Goal: Task Accomplishment & Management: Manage account settings

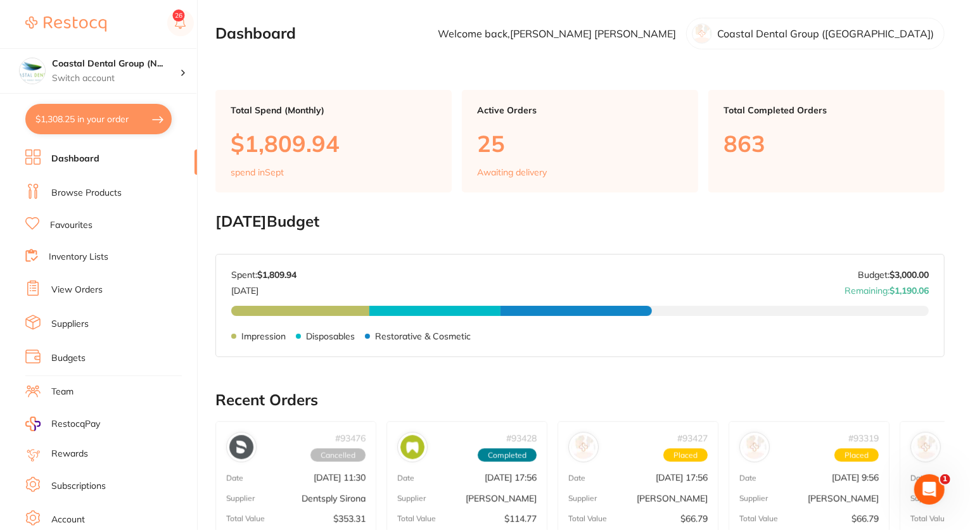
click at [73, 292] on link "View Orders" at bounding box center [76, 290] width 51 height 13
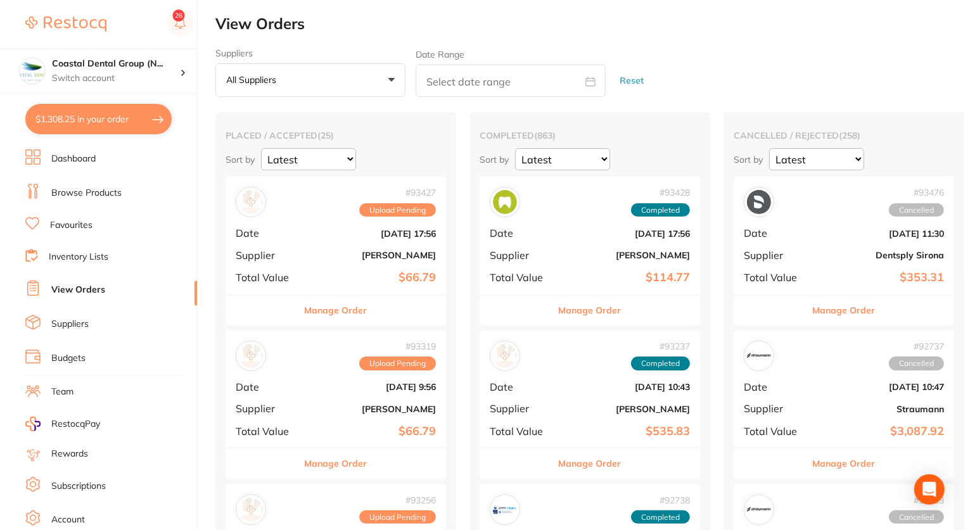
click at [313, 253] on b "[PERSON_NAME]" at bounding box center [372, 255] width 127 height 10
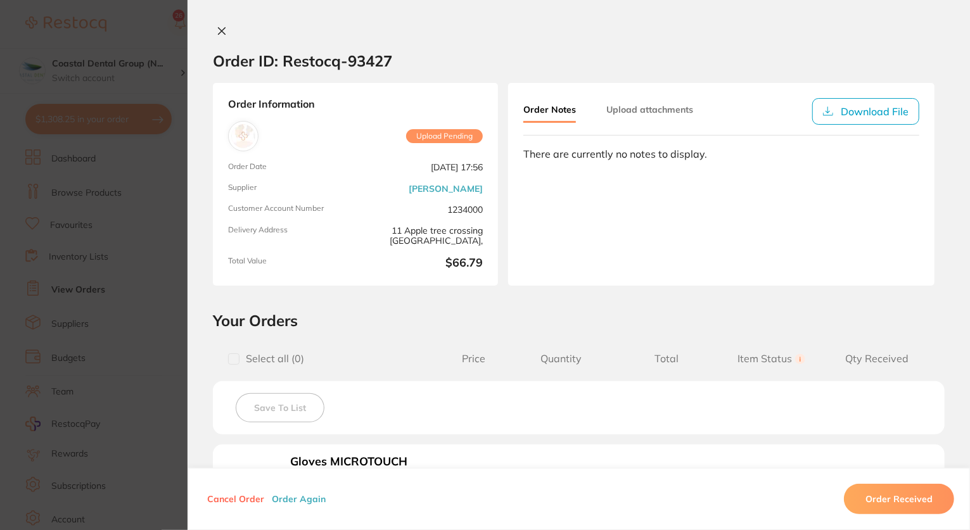
click at [645, 110] on button "Upload attachments" at bounding box center [649, 109] width 87 height 23
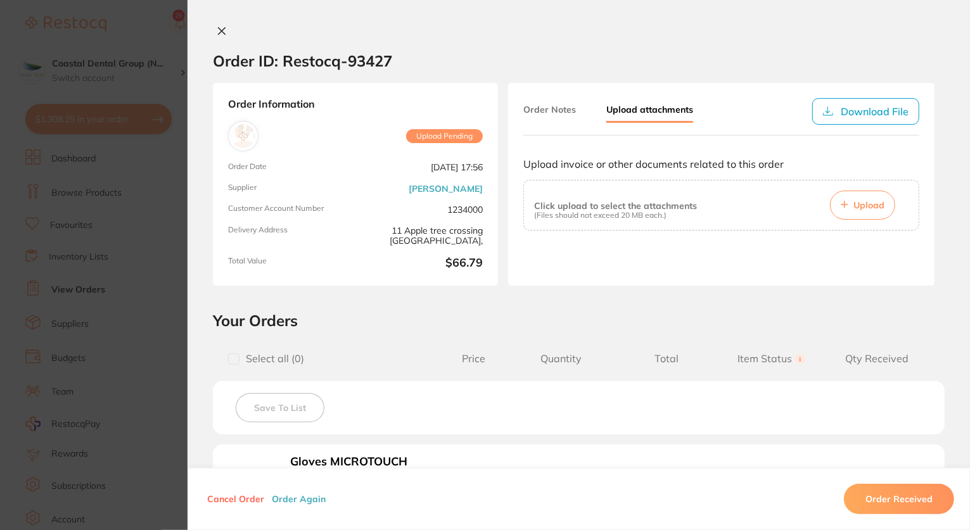
click at [638, 219] on p "(Files should not exceed 20 MB each.)" at bounding box center [615, 215] width 163 height 9
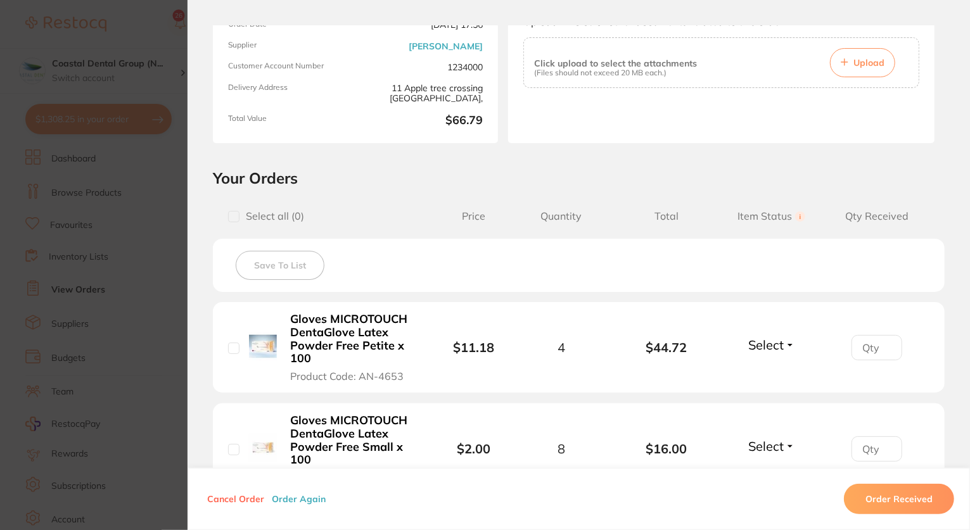
scroll to position [142, 0]
click at [862, 63] on span "Upload" at bounding box center [868, 63] width 31 height 11
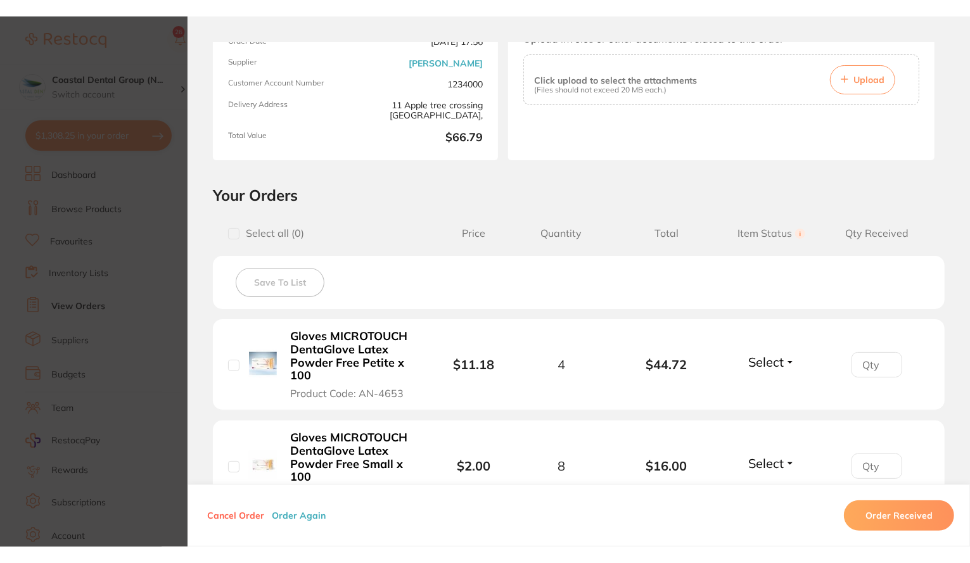
scroll to position [0, 0]
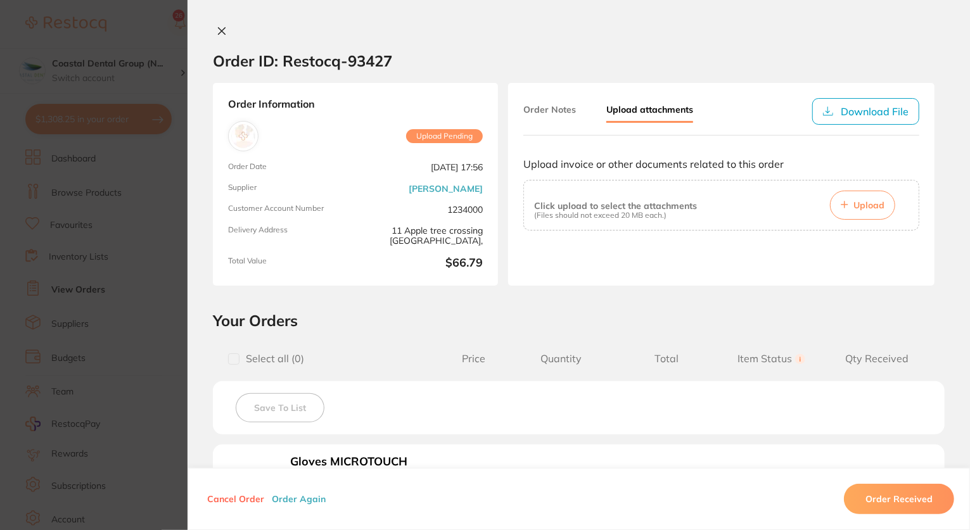
drag, startPoint x: 217, startPoint y: 26, endPoint x: 222, endPoint y: 2, distance: 24.6
click at [217, 26] on icon at bounding box center [222, 31] width 10 height 10
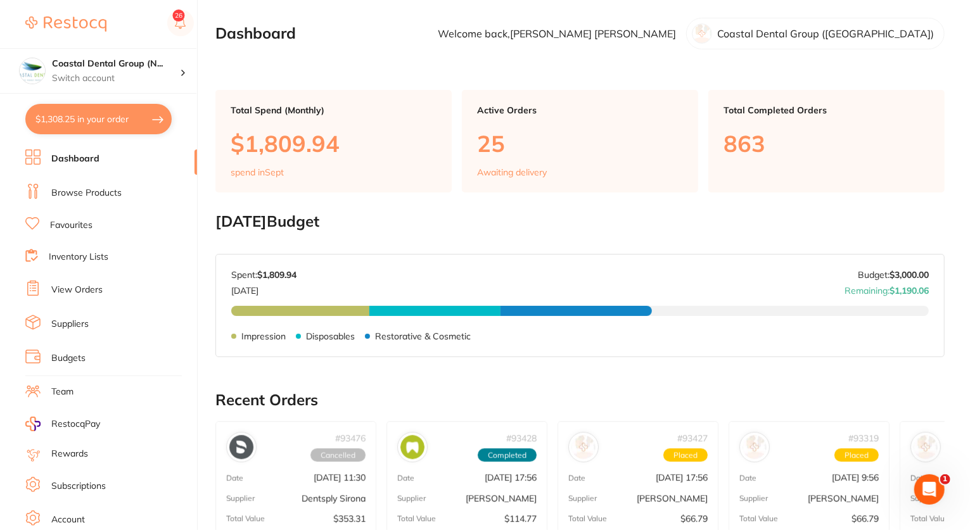
click at [101, 116] on button "$1,308.25 in your order" at bounding box center [98, 119] width 146 height 30
checkbox input "true"
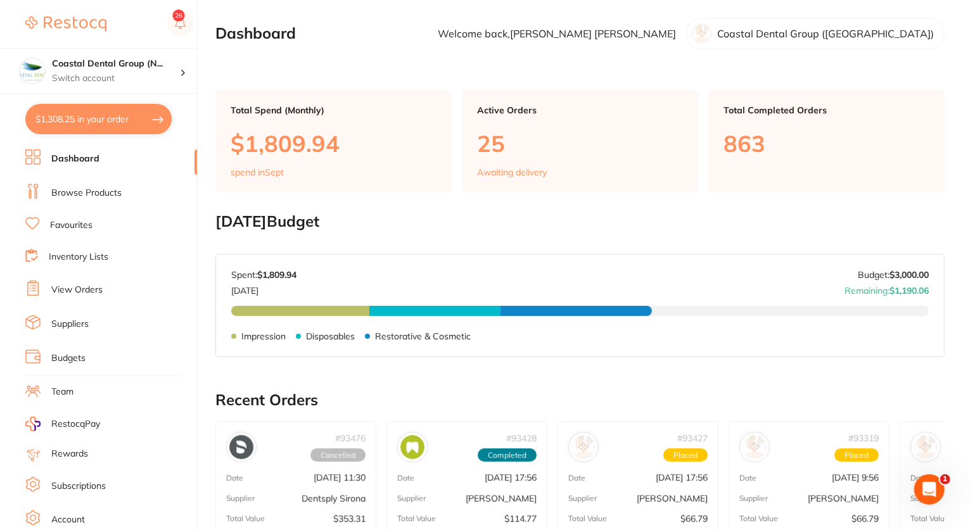
checkbox input "true"
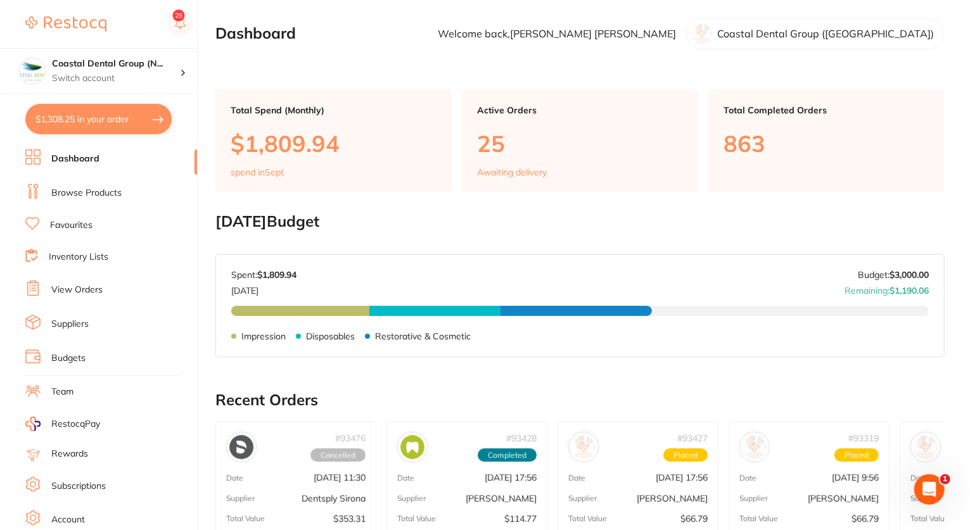
checkbox input "true"
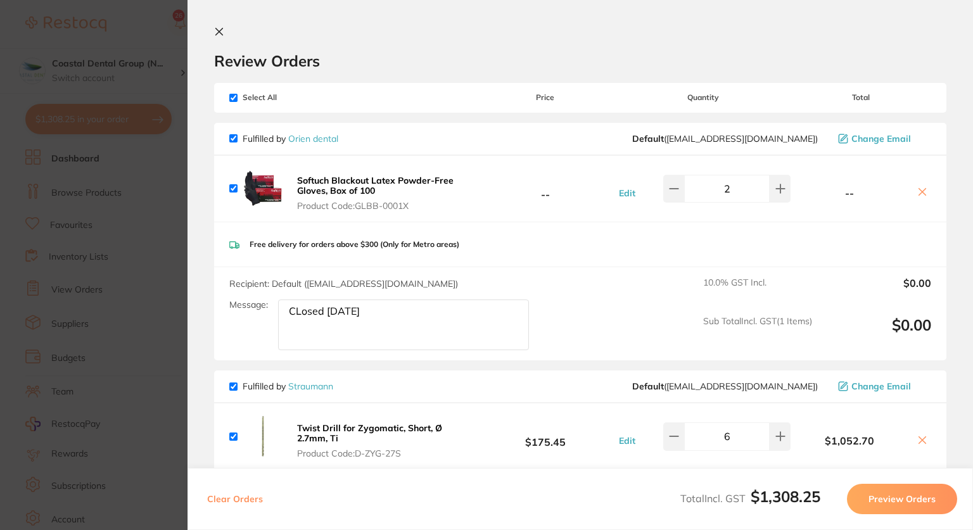
click at [887, 501] on button "Preview Orders" at bounding box center [902, 499] width 110 height 30
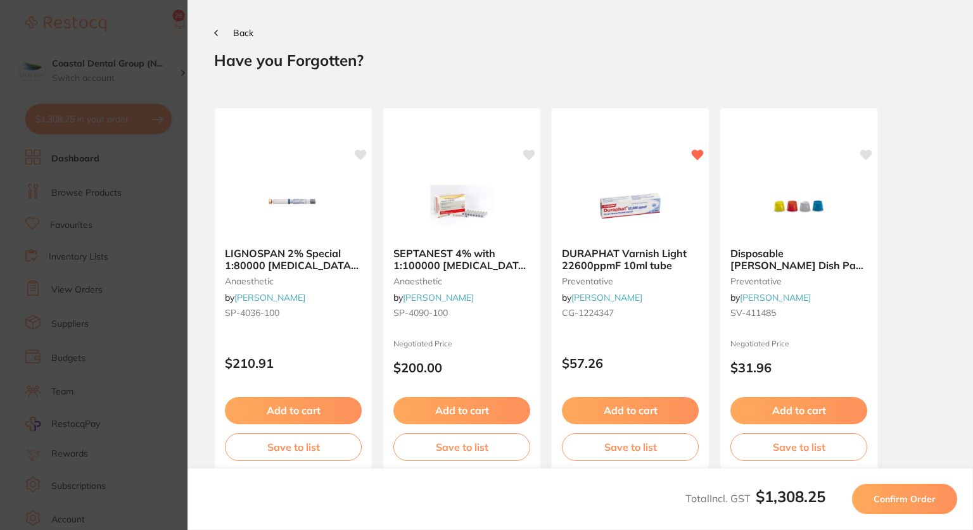
click at [887, 501] on span "Confirm Order" at bounding box center [905, 499] width 62 height 11
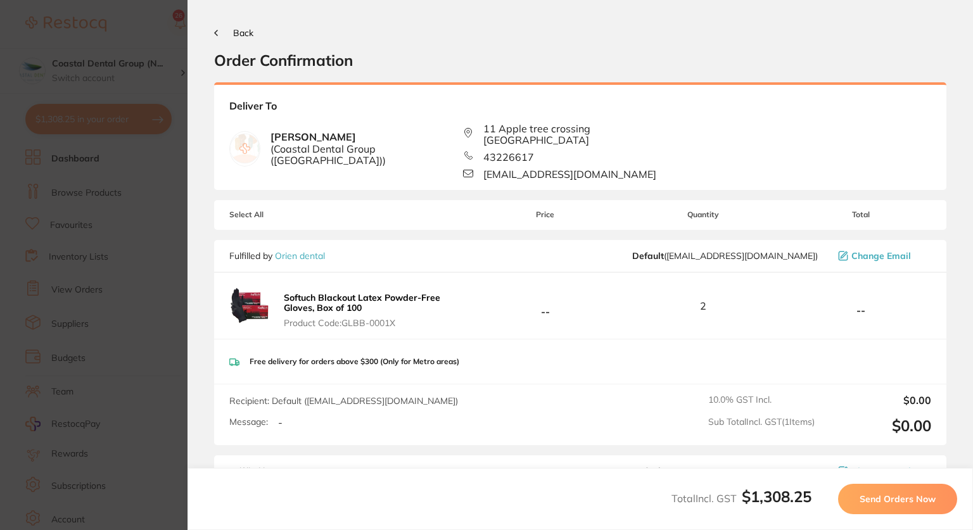
click at [117, 28] on section "Update RRP Set your pre negotiated price for this item. Item Agreed RRP (excl. …" at bounding box center [486, 265] width 973 height 530
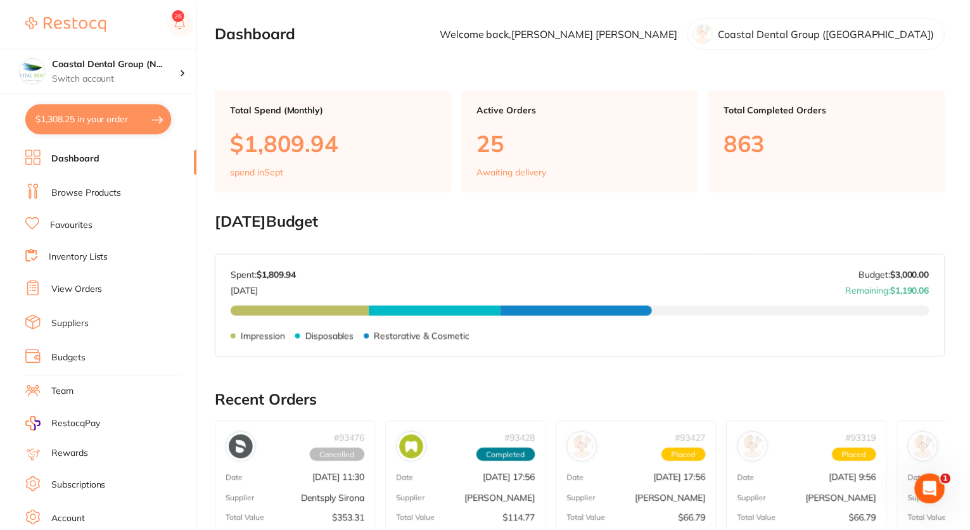
scroll to position [16, 0]
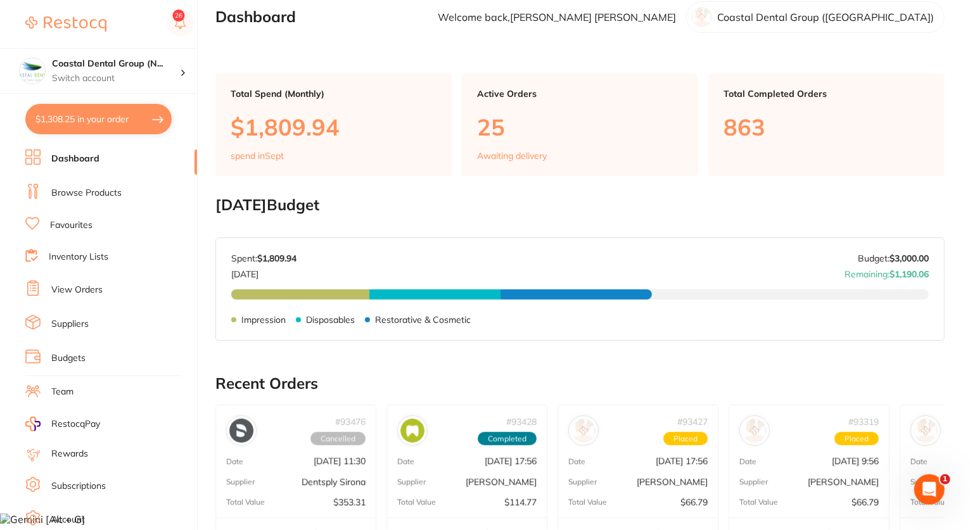
click at [88, 291] on link "View Orders" at bounding box center [76, 290] width 51 height 13
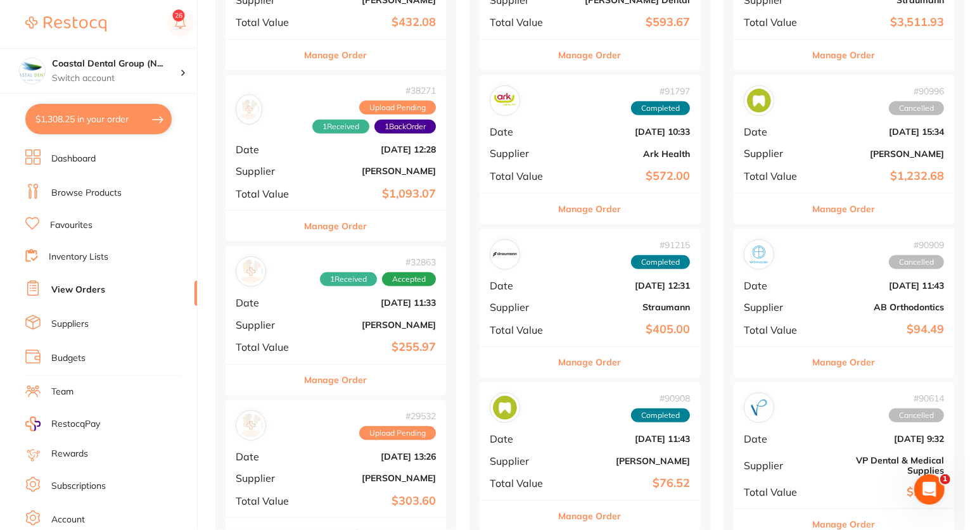
scroll to position [626, 0]
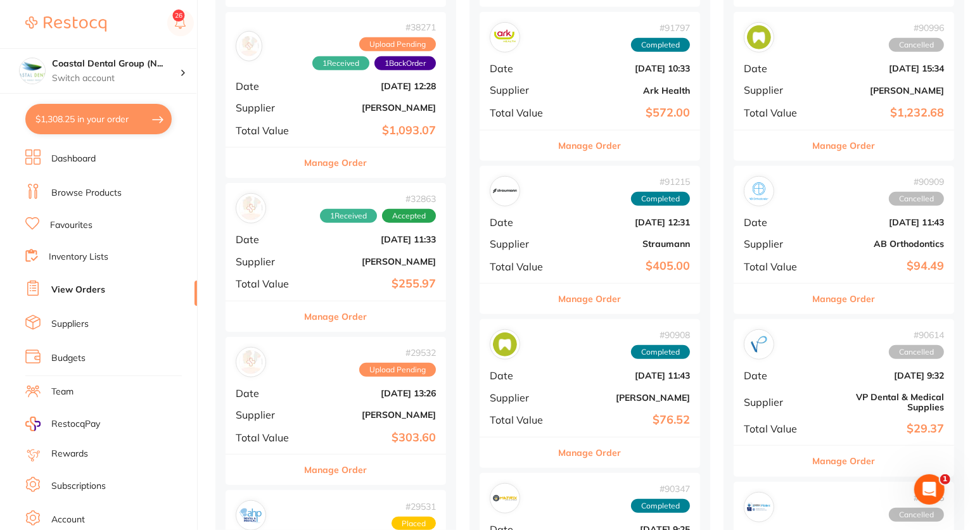
click at [318, 269] on div "# 32863 1 Received Accepted Date Mar 22 2024, 11:33 Supplier Henry Schein Halas…" at bounding box center [336, 241] width 220 height 117
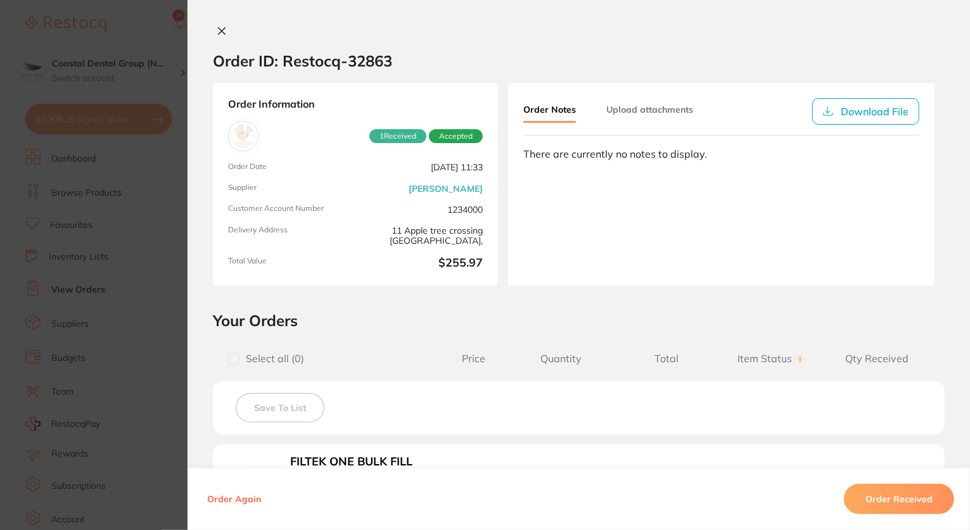
click at [219, 32] on icon at bounding box center [222, 31] width 7 height 7
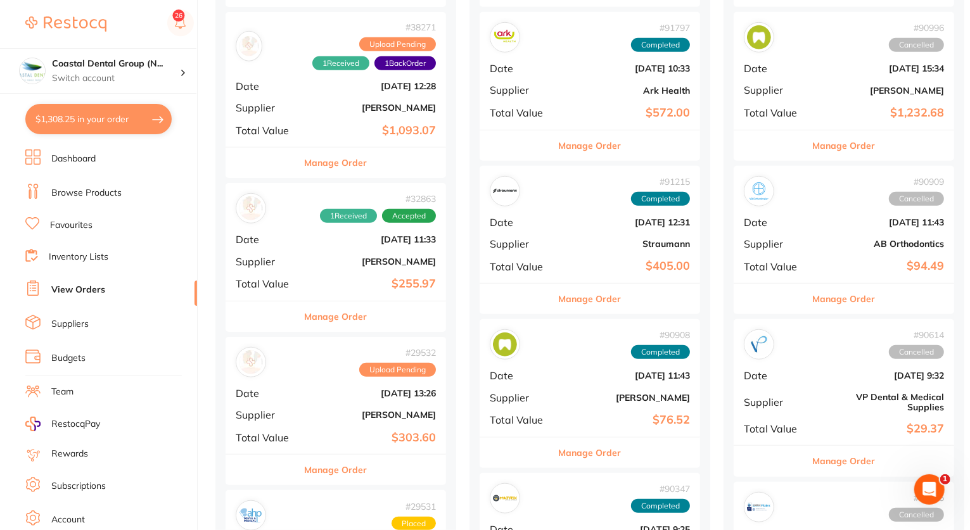
click at [92, 128] on button "$1,308.25 in your order" at bounding box center [98, 119] width 146 height 30
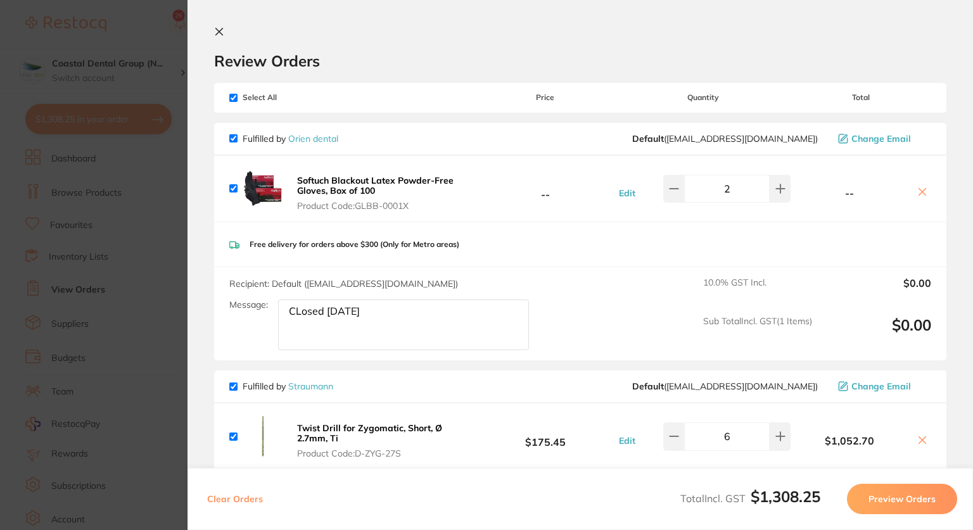
click at [888, 502] on button "Preview Orders" at bounding box center [902, 499] width 110 height 30
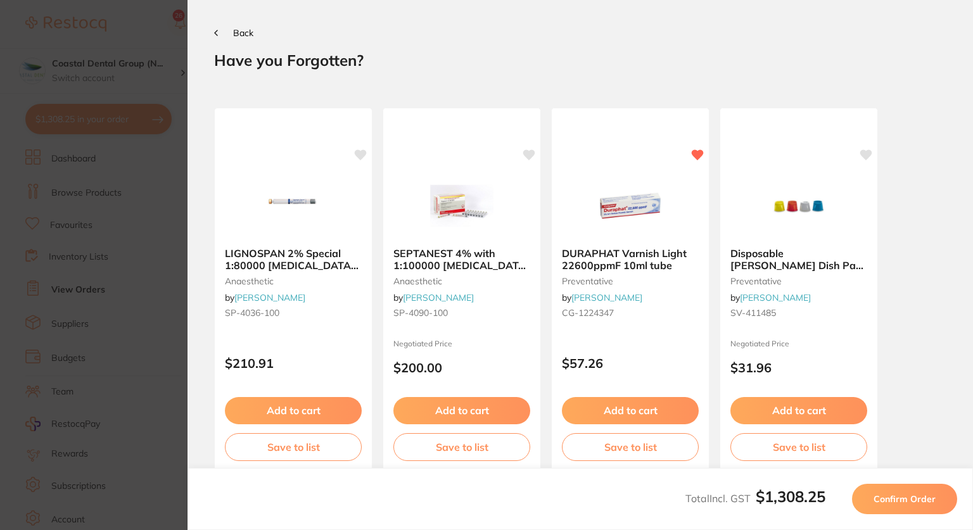
click at [221, 34] on button "Back" at bounding box center [233, 33] width 39 height 10
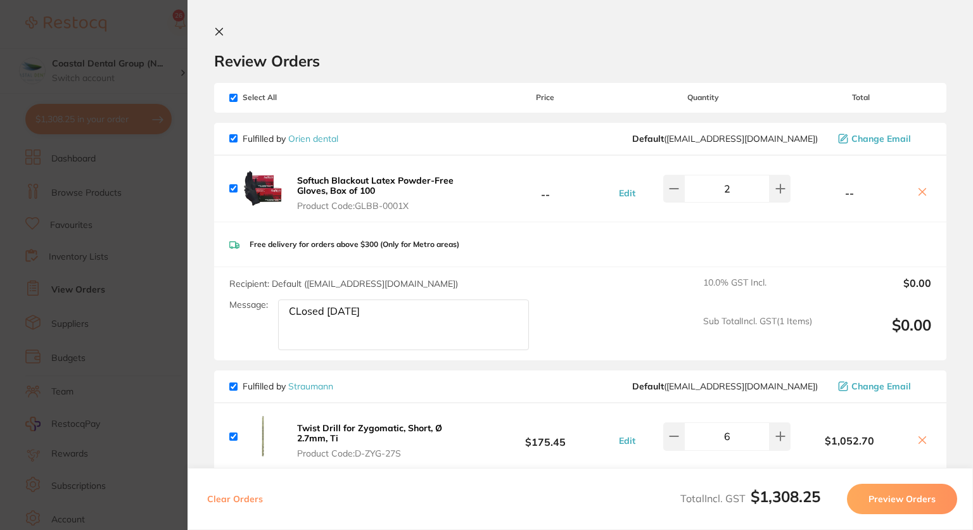
click at [115, 31] on section "Update RRP Set your pre negotiated price for this item. Item Agreed RRP (excl. …" at bounding box center [486, 265] width 973 height 530
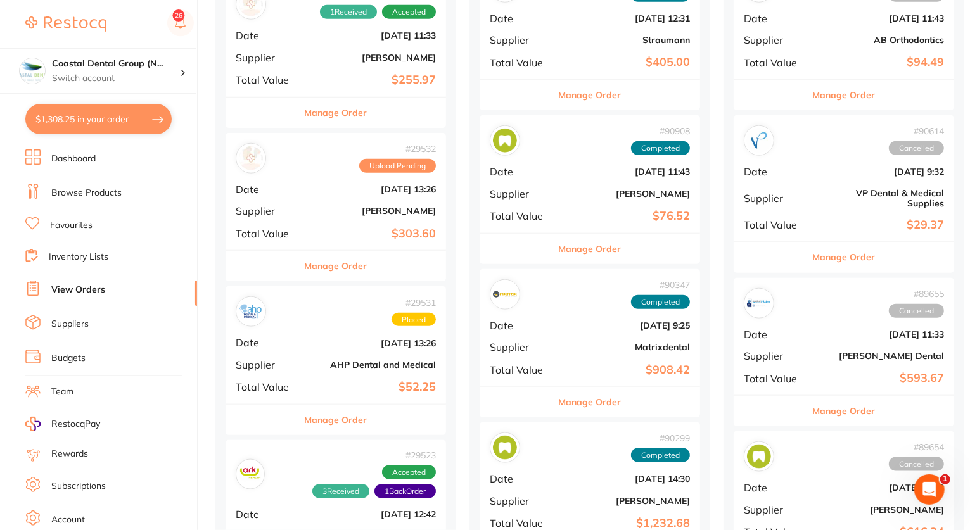
scroll to position [831, 0]
click at [333, 335] on div "# 29531 Placed Date Feb 23 2024, 13:26 Supplier AHP Dental and Medical Total Va…" at bounding box center [336, 344] width 220 height 117
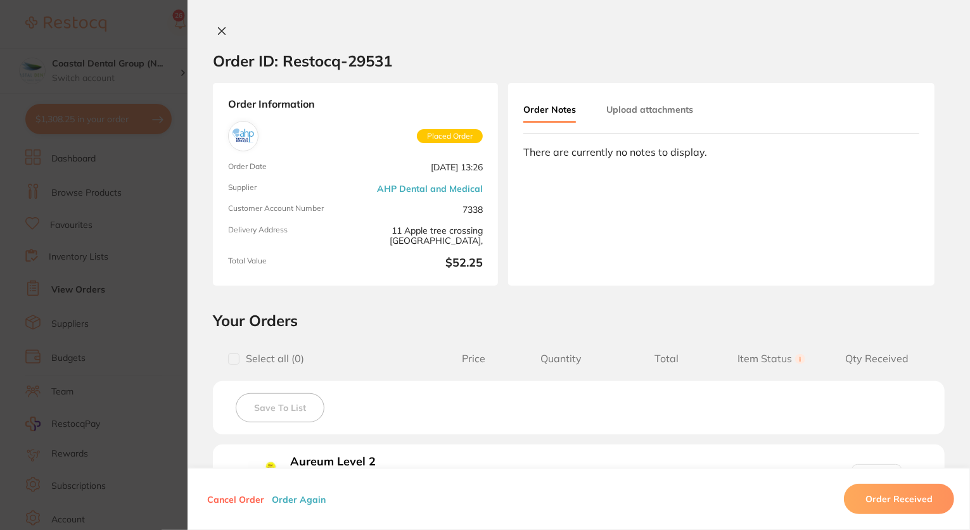
click at [219, 31] on icon at bounding box center [222, 31] width 7 height 7
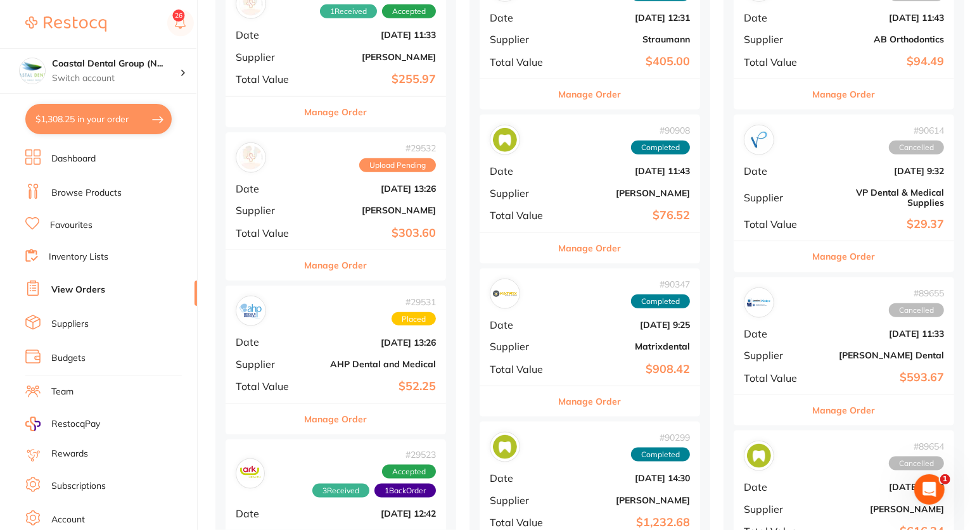
click at [340, 364] on b "AHP Dental and Medical" at bounding box center [372, 364] width 127 height 10
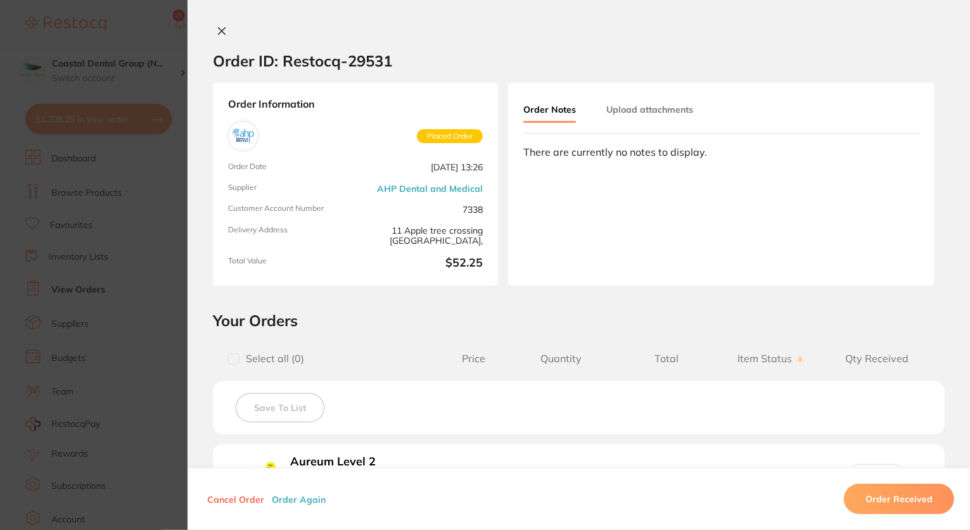
click at [220, 26] on icon at bounding box center [222, 31] width 10 height 10
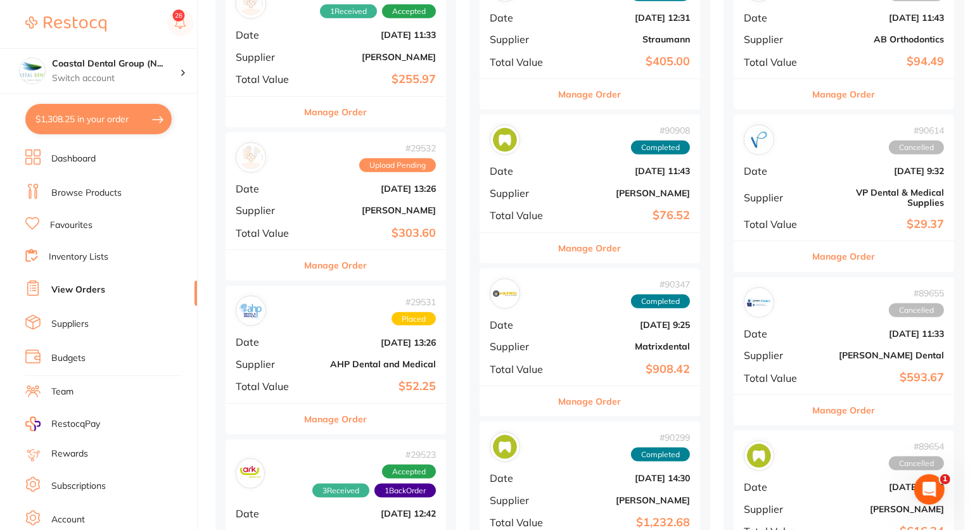
click at [321, 473] on div "3 Received 1 Back Order Accepted" at bounding box center [350, 481] width 171 height 33
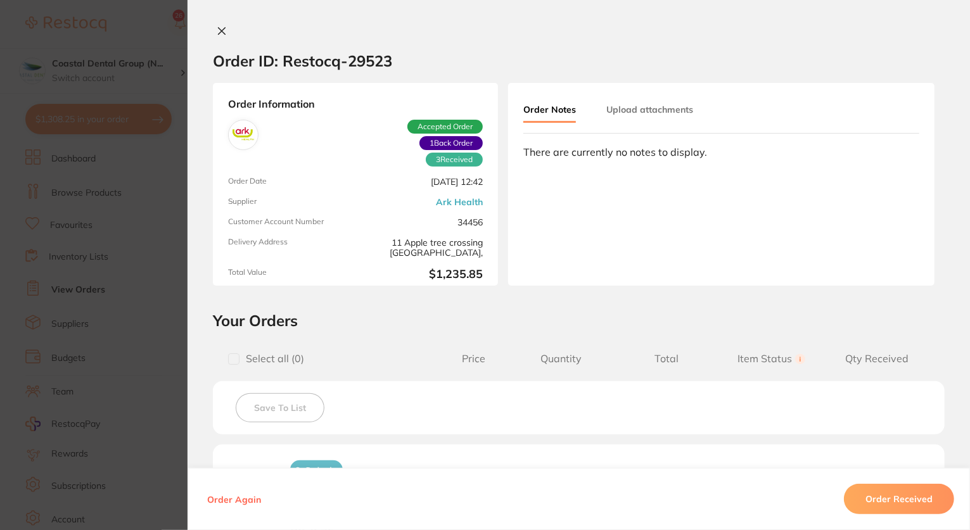
click at [222, 35] on icon at bounding box center [222, 31] width 7 height 7
